Goal: Find specific page/section

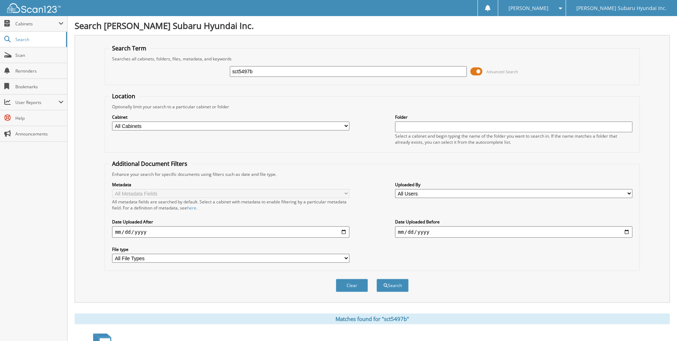
drag, startPoint x: 262, startPoint y: 70, endPoint x: 212, endPoint y: 72, distance: 50.7
click at [212, 72] on div "sct5497b Advanced Search" at bounding box center [372, 71] width 527 height 19
type input "slo8912"
click at [377, 278] on button "Search" at bounding box center [393, 284] width 32 height 13
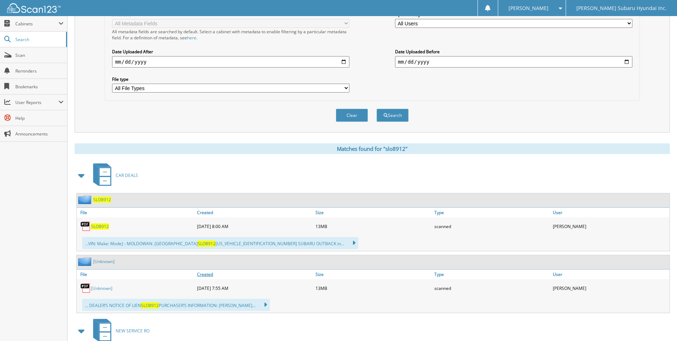
scroll to position [214, 0]
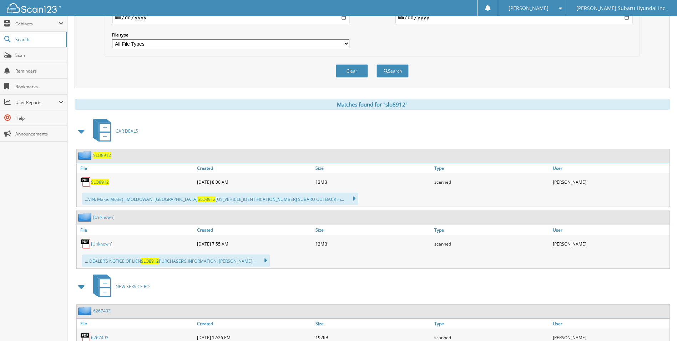
click at [101, 182] on span "SLO8912" at bounding box center [100, 182] width 18 height 6
click at [22, 54] on span "Scan" at bounding box center [39, 55] width 48 height 6
